Goal: Communication & Community: Answer question/provide support

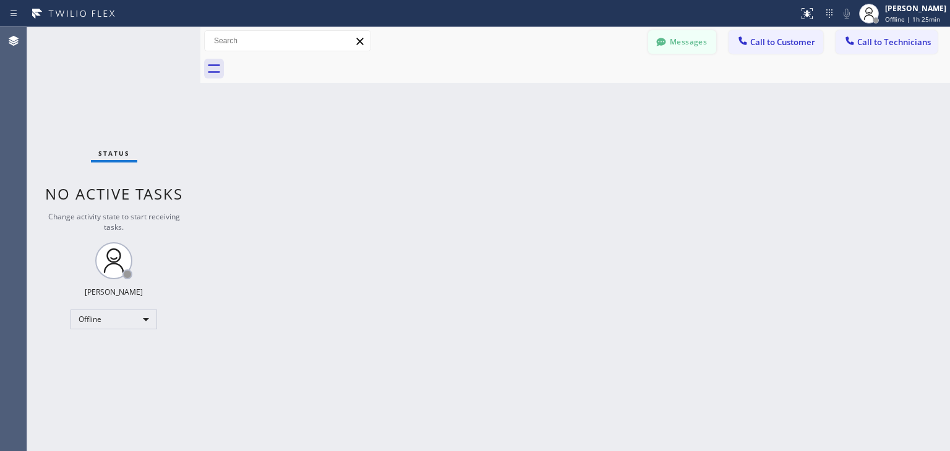
drag, startPoint x: 683, startPoint y: 28, endPoint x: 680, endPoint y: 37, distance: 9.2
click at [680, 37] on div "Messages Call to Customer Call to Technicians Outbound call Location Search loc…" at bounding box center [575, 41] width 750 height 28
click at [680, 37] on button "Messages" at bounding box center [682, 41] width 68 height 23
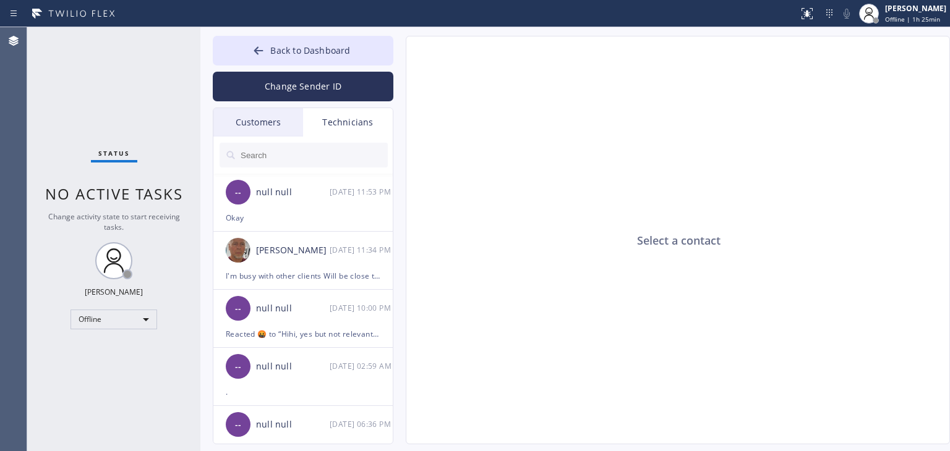
click at [257, 122] on div "Customers" at bounding box center [258, 122] width 90 height 28
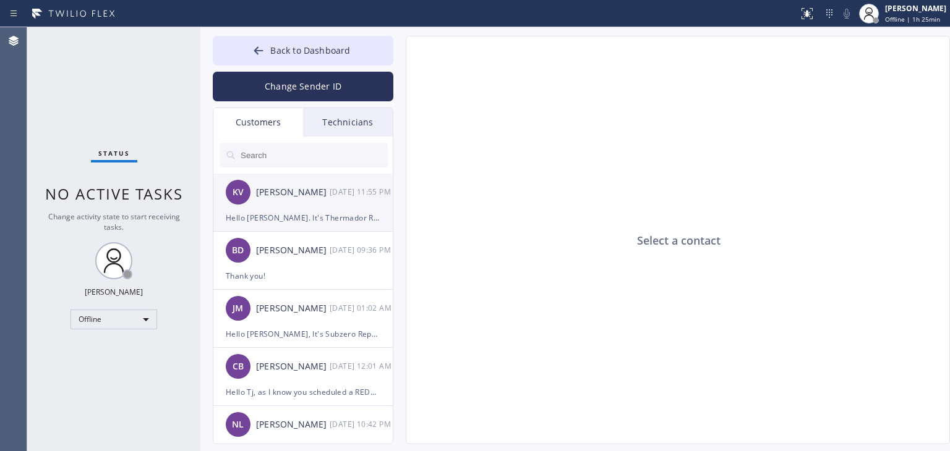
click at [327, 194] on div "[PERSON_NAME]" at bounding box center [293, 193] width 74 height 14
